Goal: Task Accomplishment & Management: Manage account settings

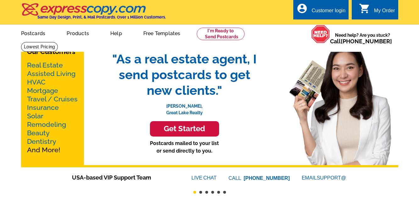
click at [323, 12] on div "Customer login" at bounding box center [329, 12] width 34 height 9
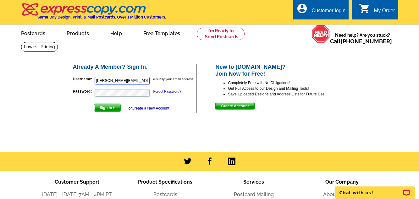
drag, startPoint x: 148, startPoint y: 81, endPoint x: 78, endPoint y: 70, distance: 70.7
click at [78, 71] on div "Already A Member? Sign In. Username: [PERSON_NAME][EMAIL_ADDRESS][PERSON_NAME][…" at bounding box center [135, 89] width 125 height 50
type input "om"
drag, startPoint x: 104, startPoint y: 80, endPoint x: 70, endPoint y: 71, distance: 35.2
click at [71, 72] on div "Already A Member? Sign In. Username: om (usually your email address) Password: …" at bounding box center [210, 89] width 301 height 76
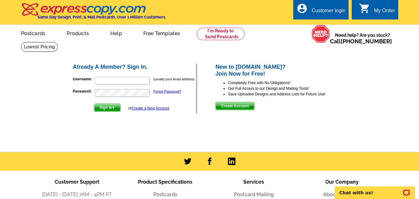
click at [60, 106] on div "Already A Member? Sign In. Username: (usually your email address) Password: For…" at bounding box center [210, 89] width 301 height 76
click at [66, 89] on div "Already A Member? Sign In. Username: (usually your email address) Password: For…" at bounding box center [210, 89] width 301 height 76
click at [100, 79] on input "Username:" at bounding box center [122, 81] width 55 height 8
type input "[PERSON_NAME][EMAIL_ADDRESS][DOMAIN_NAME]"
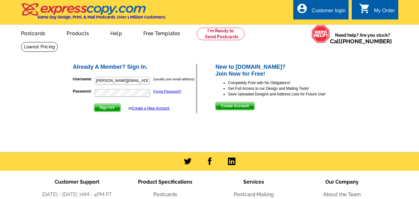
click at [102, 109] on span "Sign In" at bounding box center [107, 108] width 26 height 8
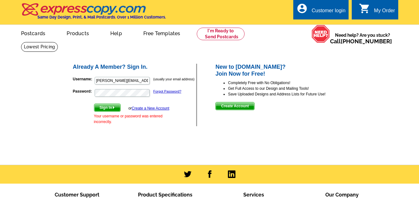
type input "[PERSON_NAME][EMAIL_ADDRESS][DOMAIN_NAME]"
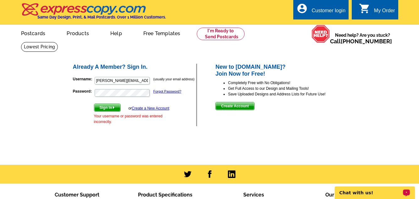
click at [361, 193] on p "Chat with us!" at bounding box center [371, 193] width 62 height 5
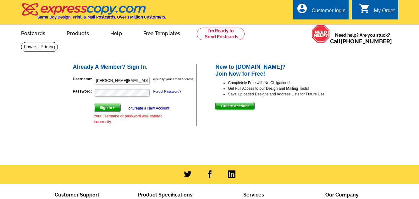
click at [109, 109] on span "Sign In" at bounding box center [107, 108] width 26 height 8
